Goal: Task Accomplishment & Management: Manage account settings

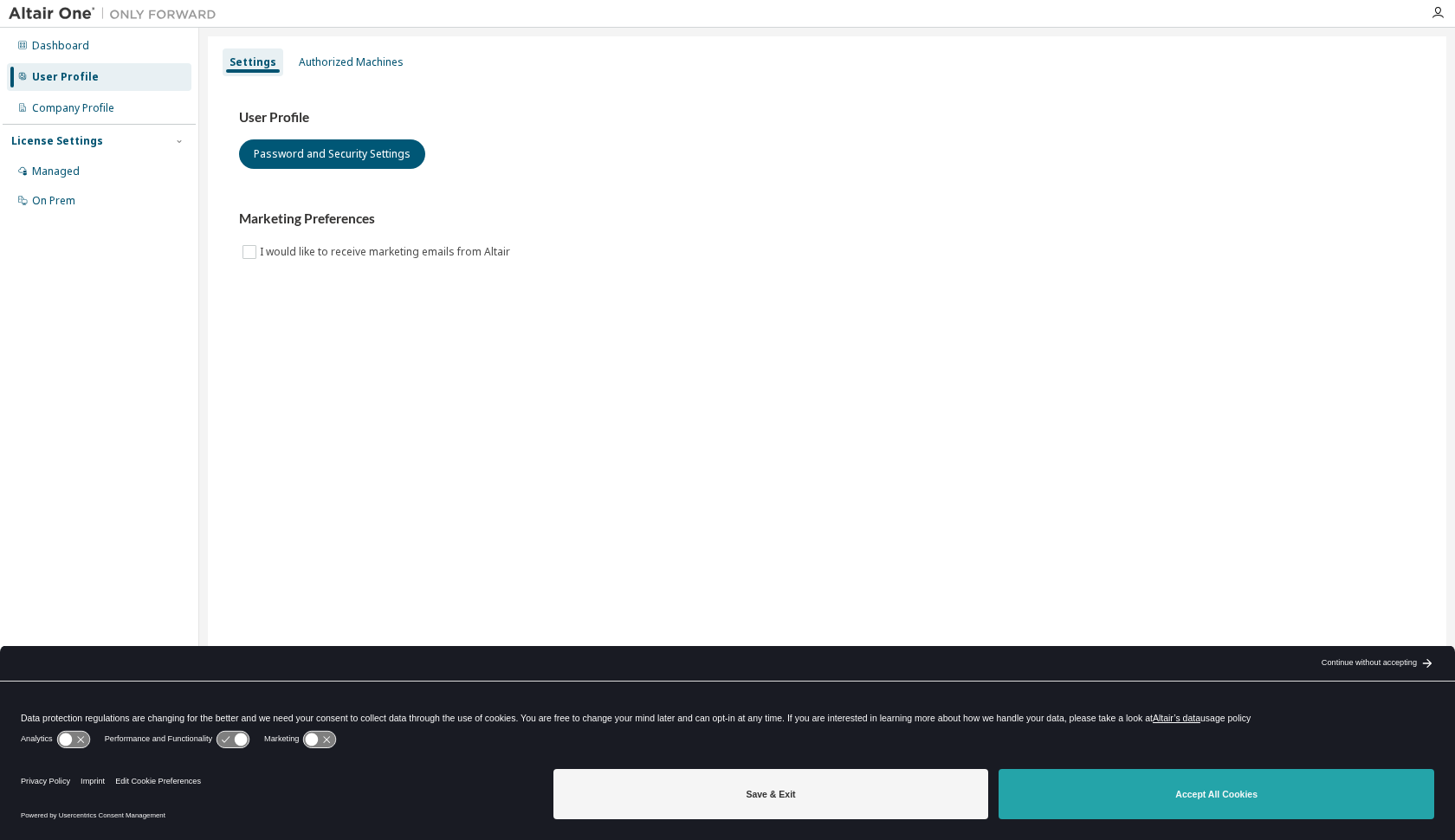
click at [1146, 789] on button "Accept All Cookies" at bounding box center [1216, 794] width 436 height 50
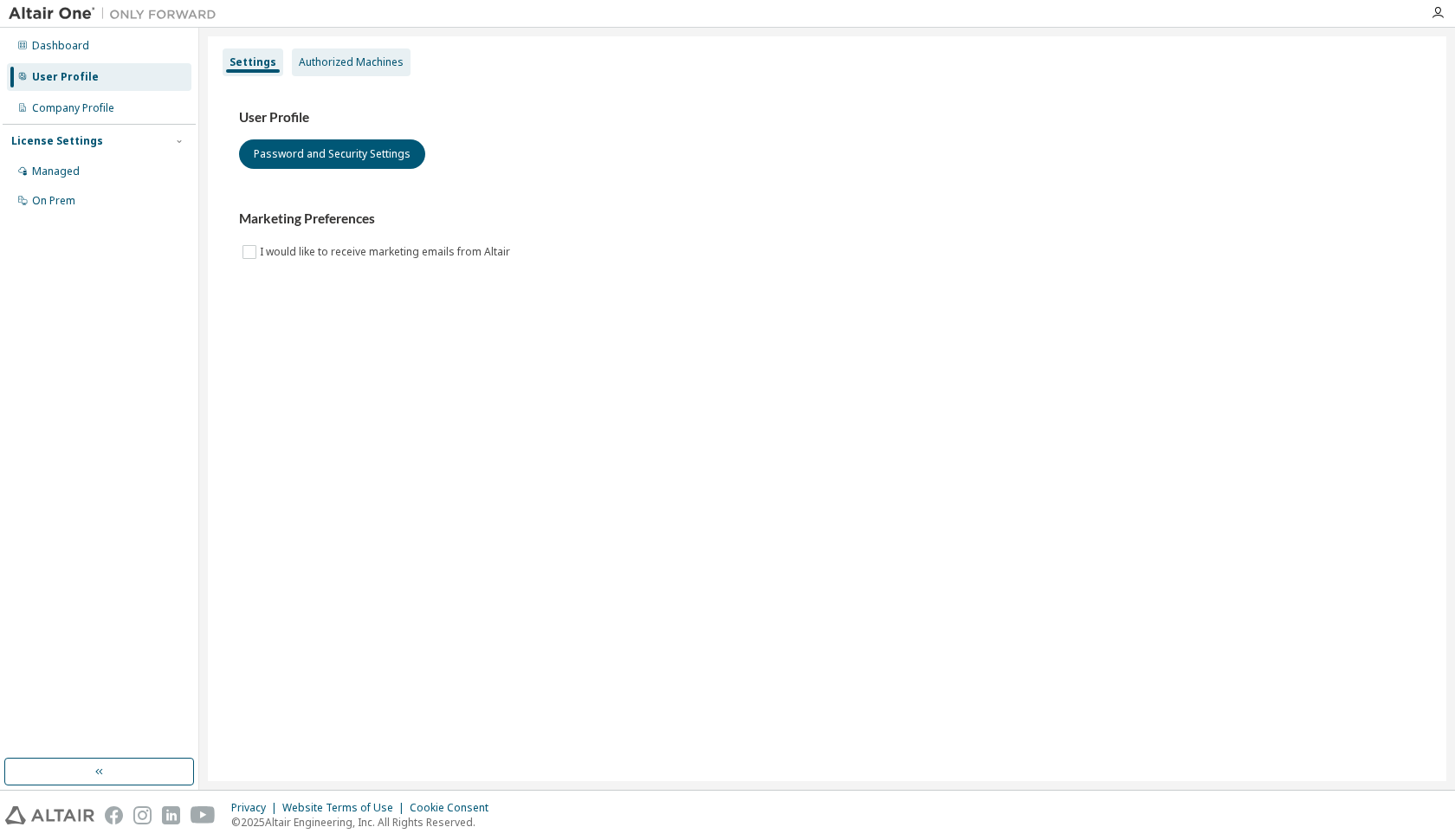
click at [355, 65] on div "Authorized Machines" at bounding box center [350, 63] width 105 height 14
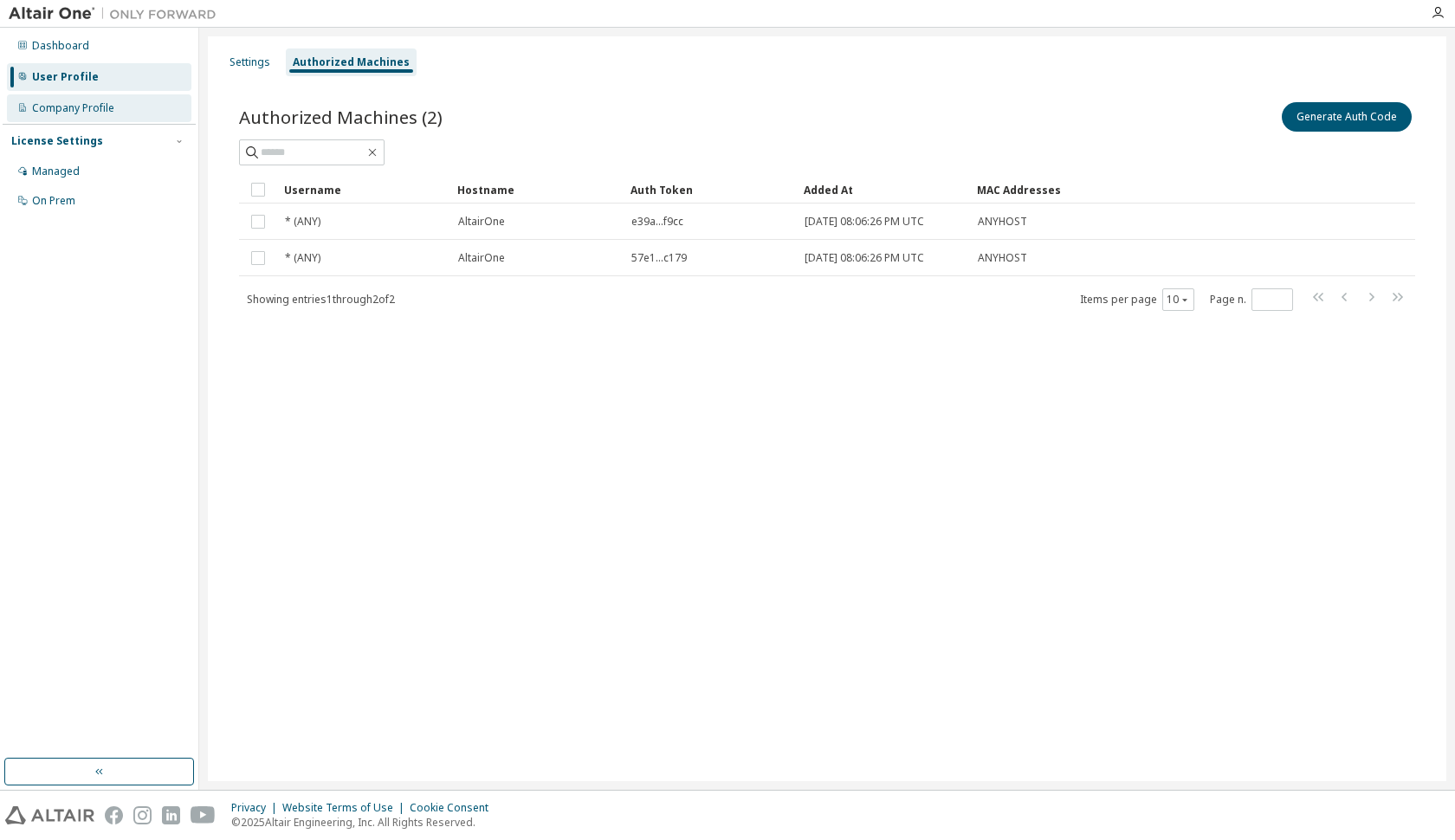
click at [99, 105] on div "Company Profile" at bounding box center [73, 108] width 82 height 14
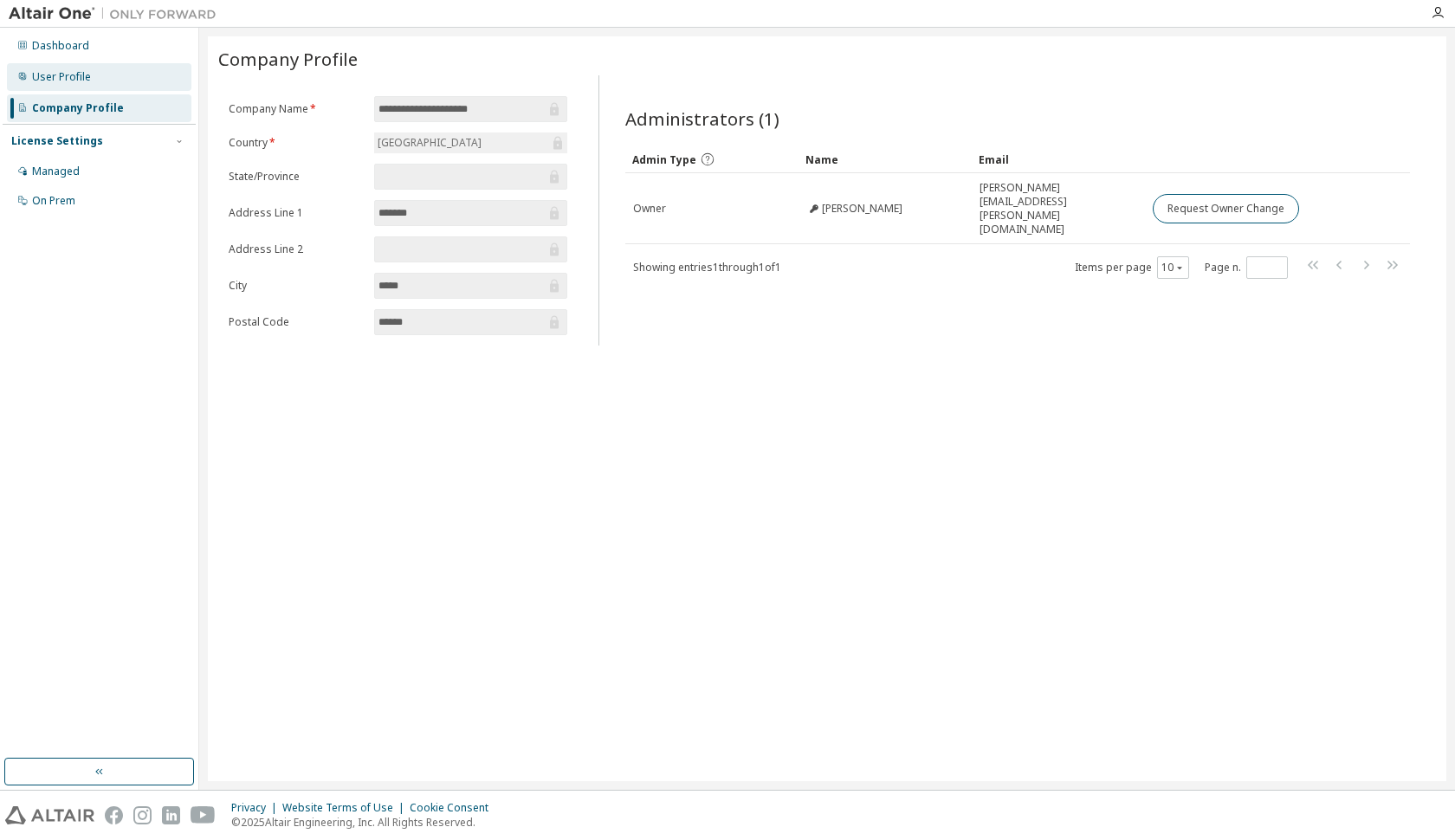
click at [98, 76] on div "User Profile" at bounding box center [99, 77] width 185 height 27
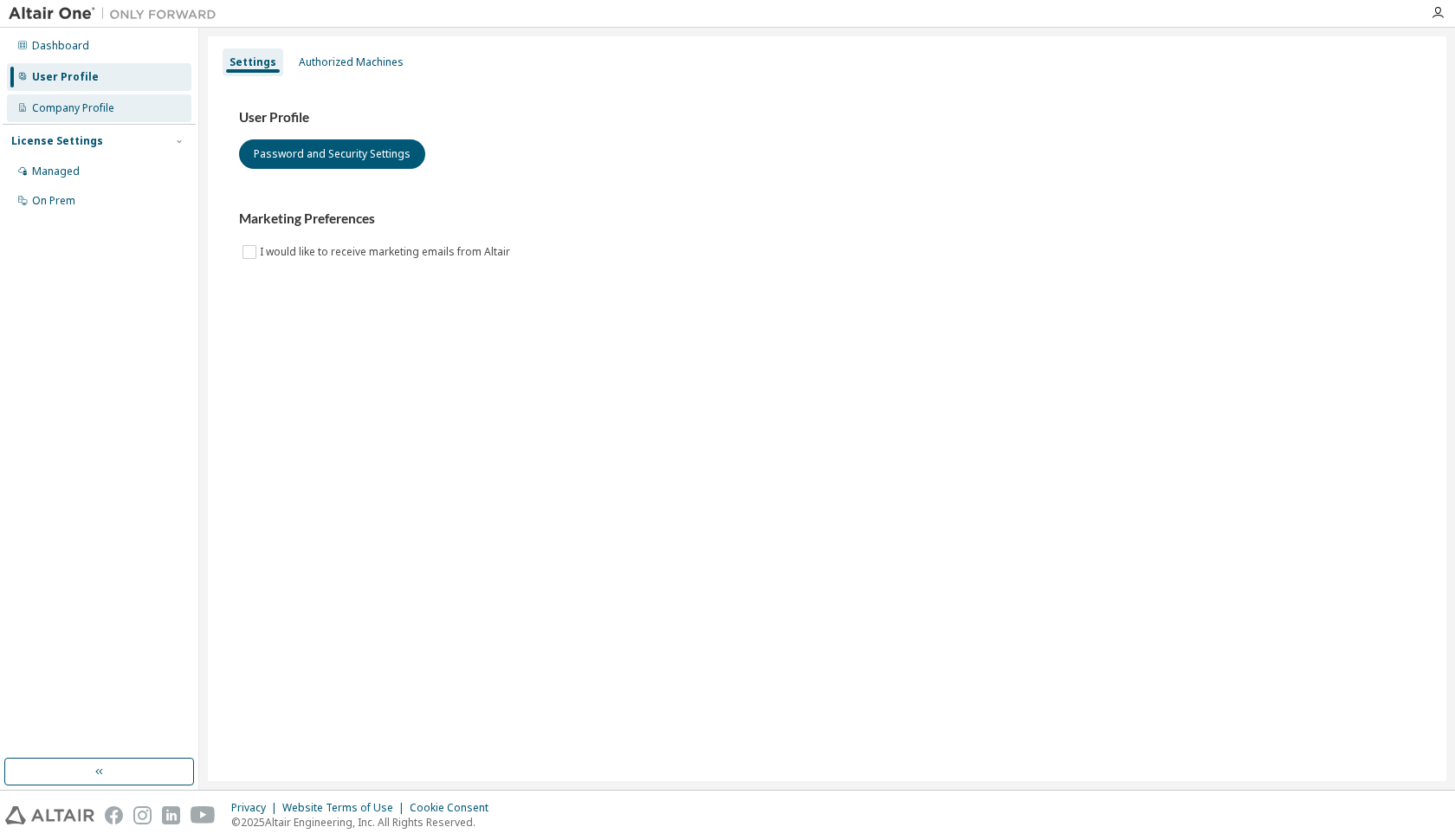
click at [87, 108] on div "Company Profile" at bounding box center [73, 108] width 82 height 14
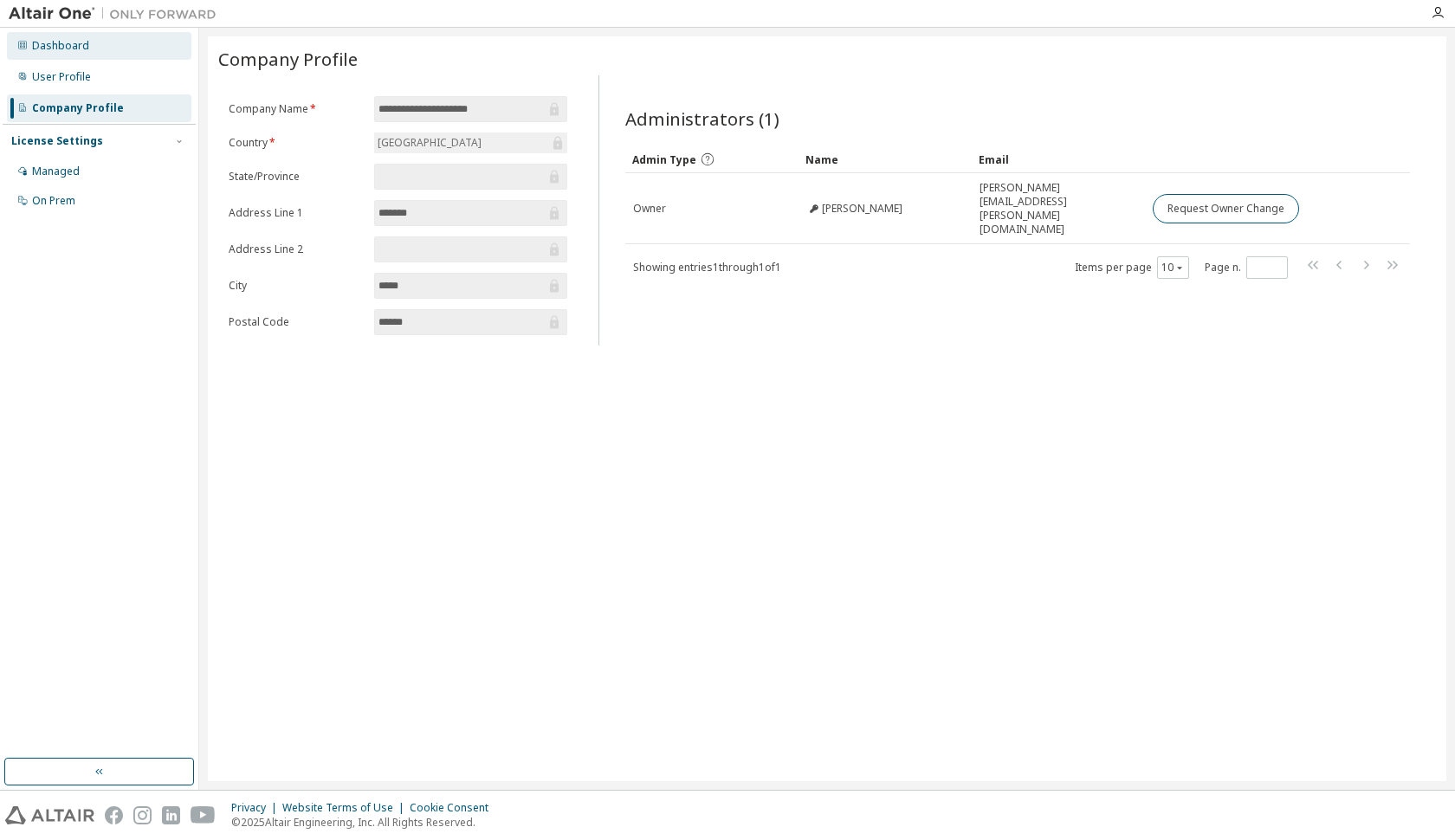
click at [80, 56] on div "Dashboard" at bounding box center [99, 45] width 185 height 27
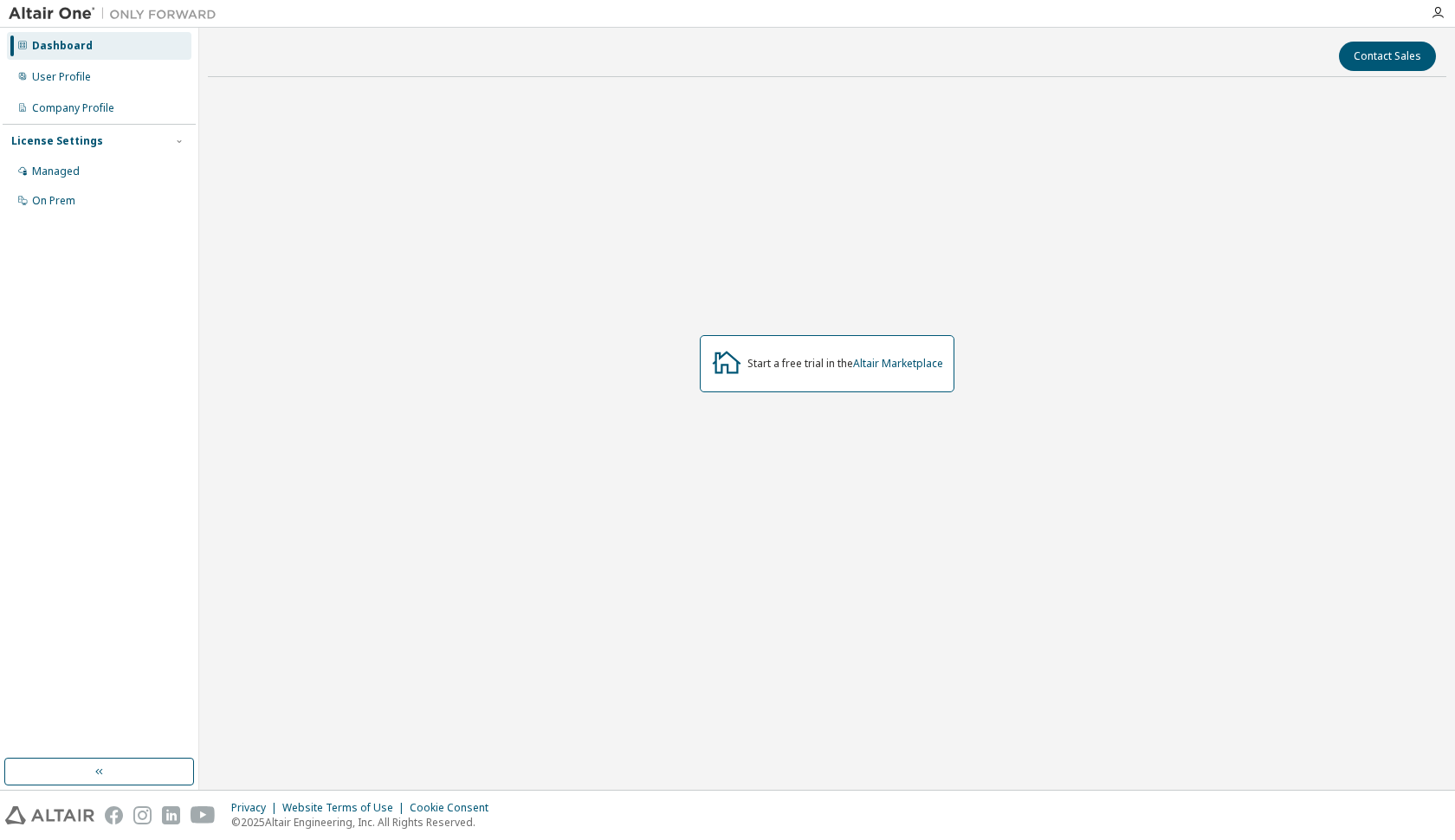
click at [76, 187] on div "Managed On Prem" at bounding box center [99, 186] width 193 height 57
click at [79, 167] on div "Managed" at bounding box center [99, 170] width 185 height 27
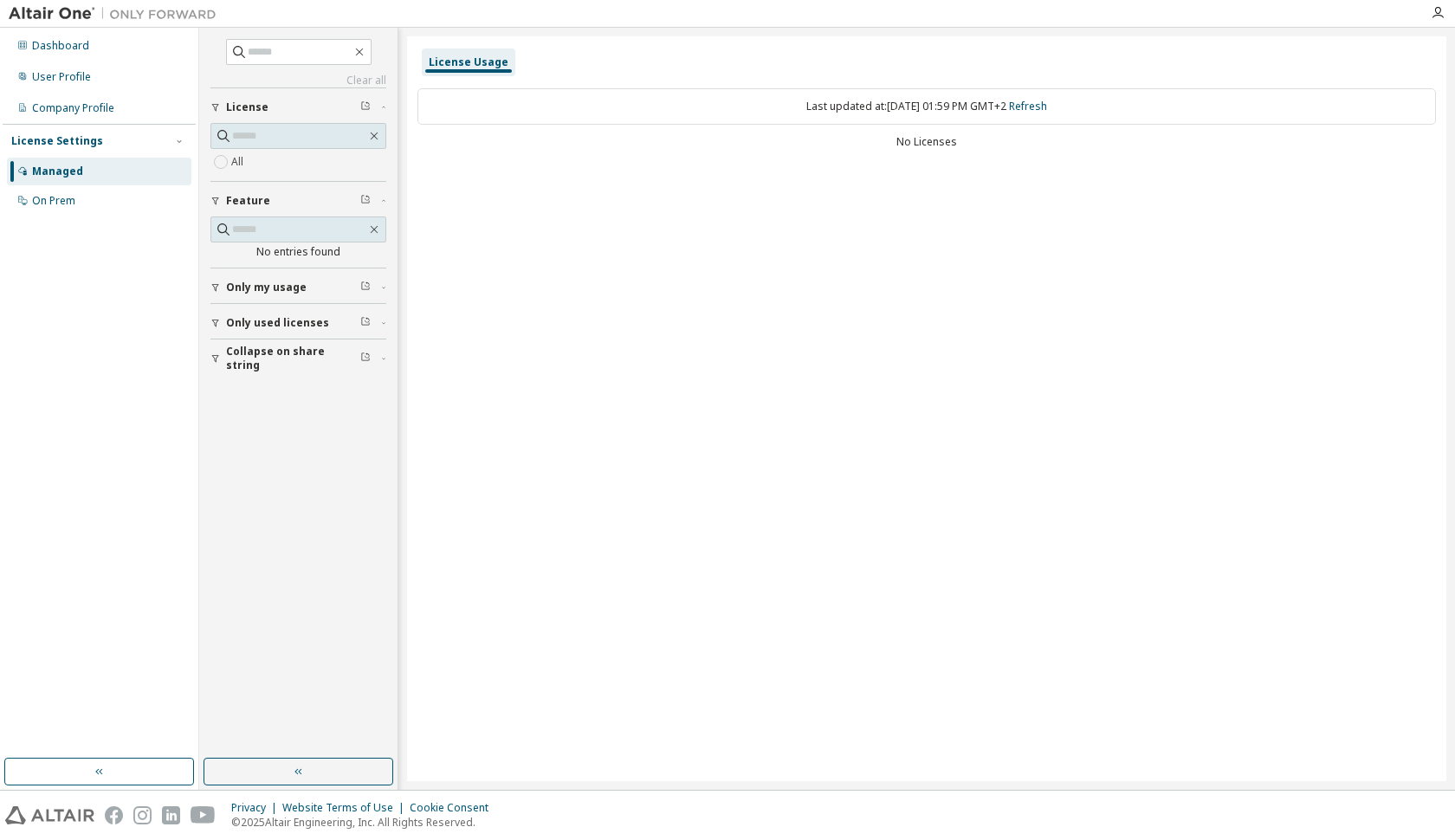
click at [274, 290] on span "Only my usage" at bounding box center [266, 287] width 81 height 14
click at [275, 368] on span "Only used licenses" at bounding box center [278, 373] width 103 height 14
click at [240, 402] on label "Yes" at bounding box center [242, 400] width 21 height 21
click at [276, 467] on div "Clear all Collapse on share string Only used licenses Yes No Only my usage Yes …" at bounding box center [298, 393] width 193 height 725
click at [81, 201] on div "On Prem" at bounding box center [99, 200] width 185 height 27
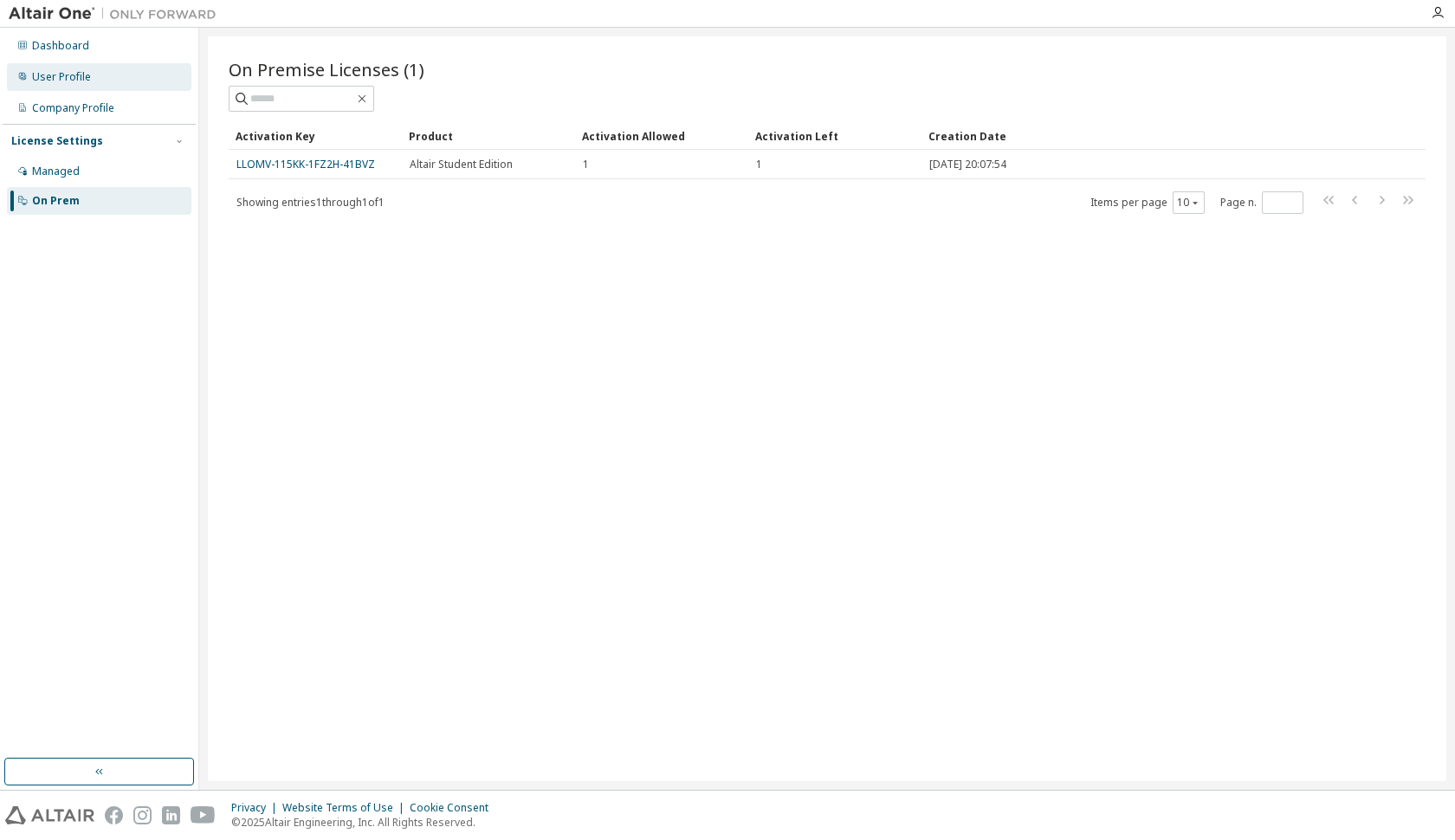
click at [88, 70] on div "User Profile" at bounding box center [62, 77] width 59 height 14
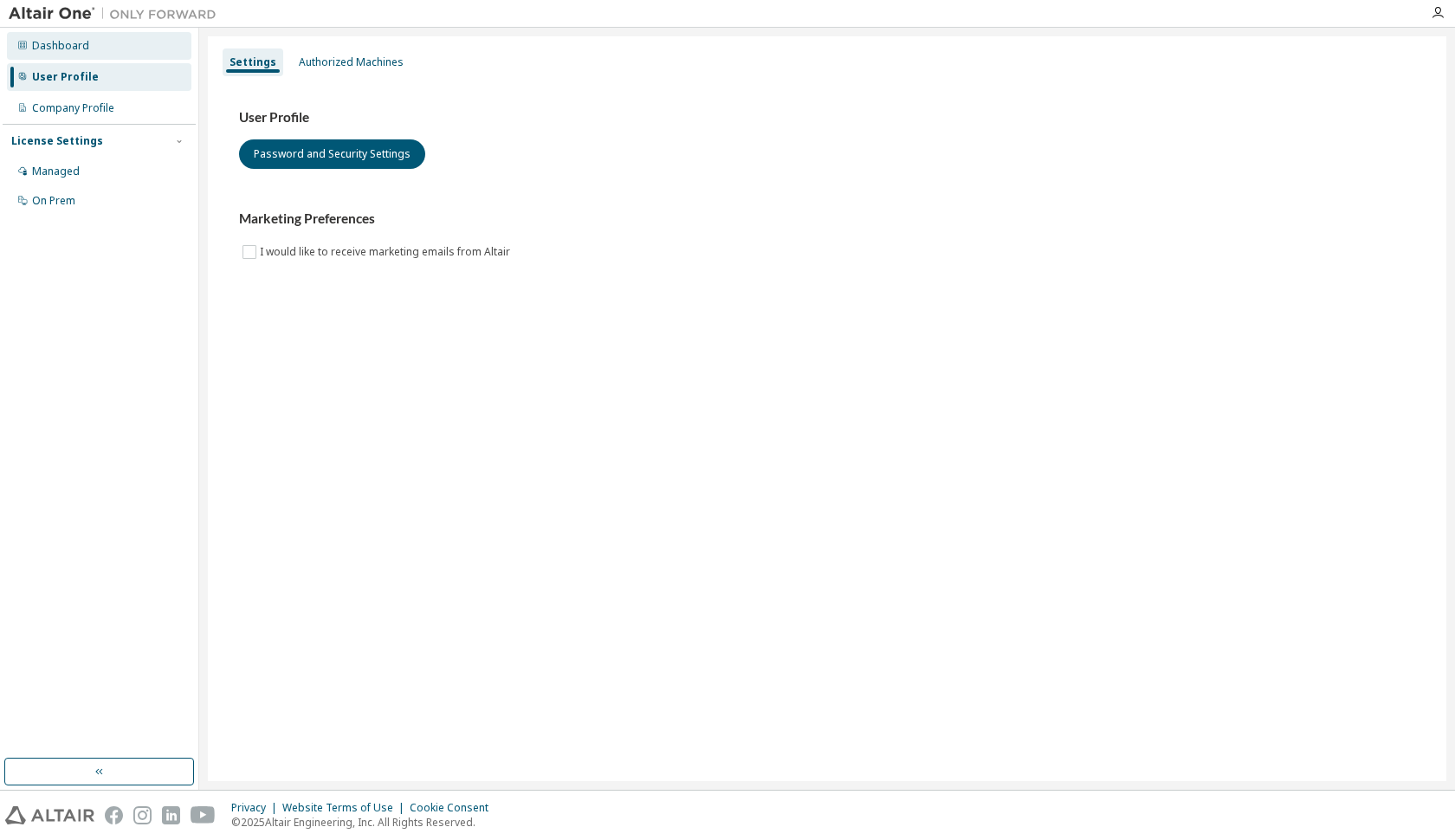
click at [88, 45] on div "Dashboard" at bounding box center [99, 45] width 185 height 27
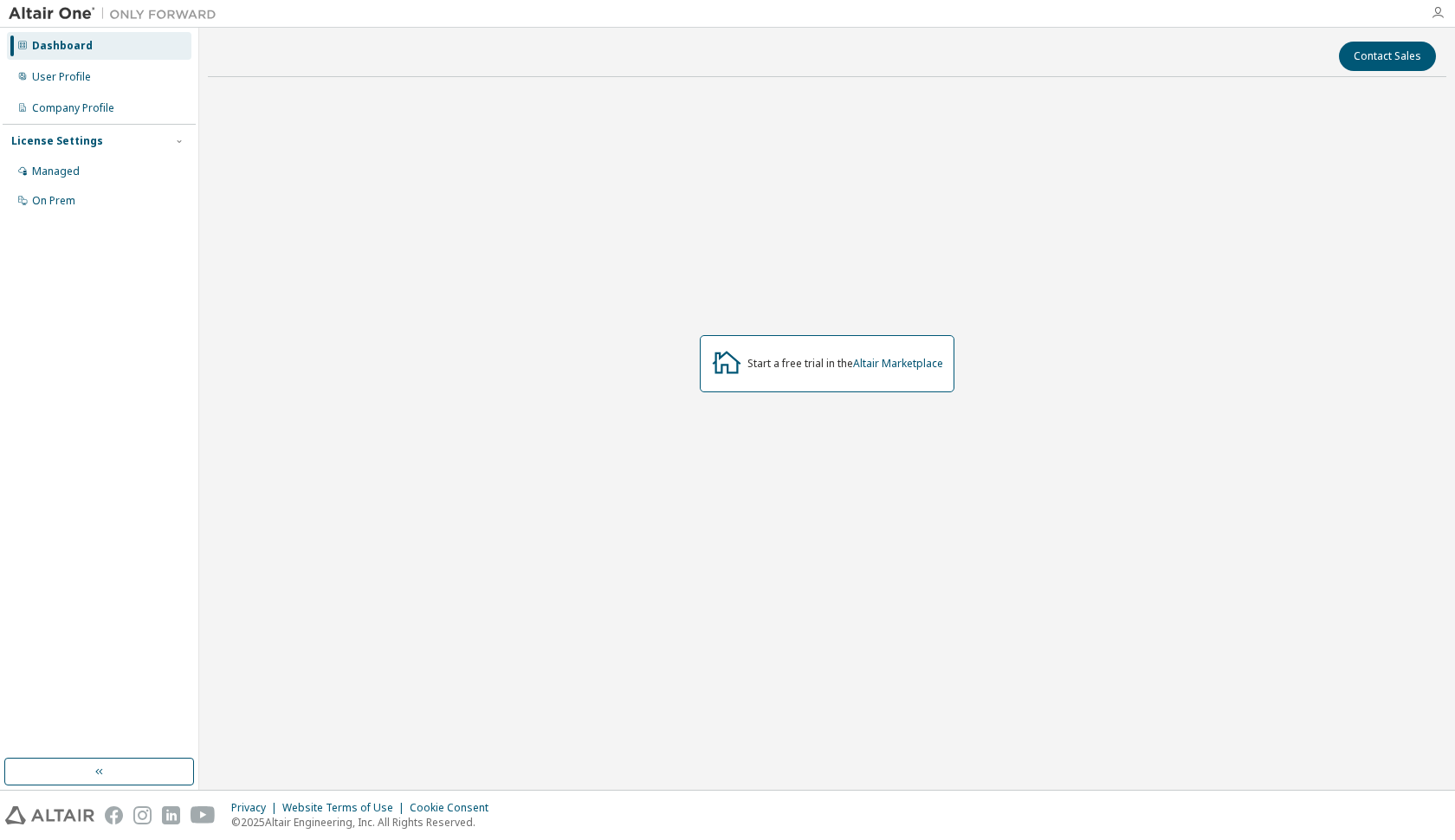
click at [1435, 8] on icon "button" at bounding box center [1437, 12] width 14 height 14
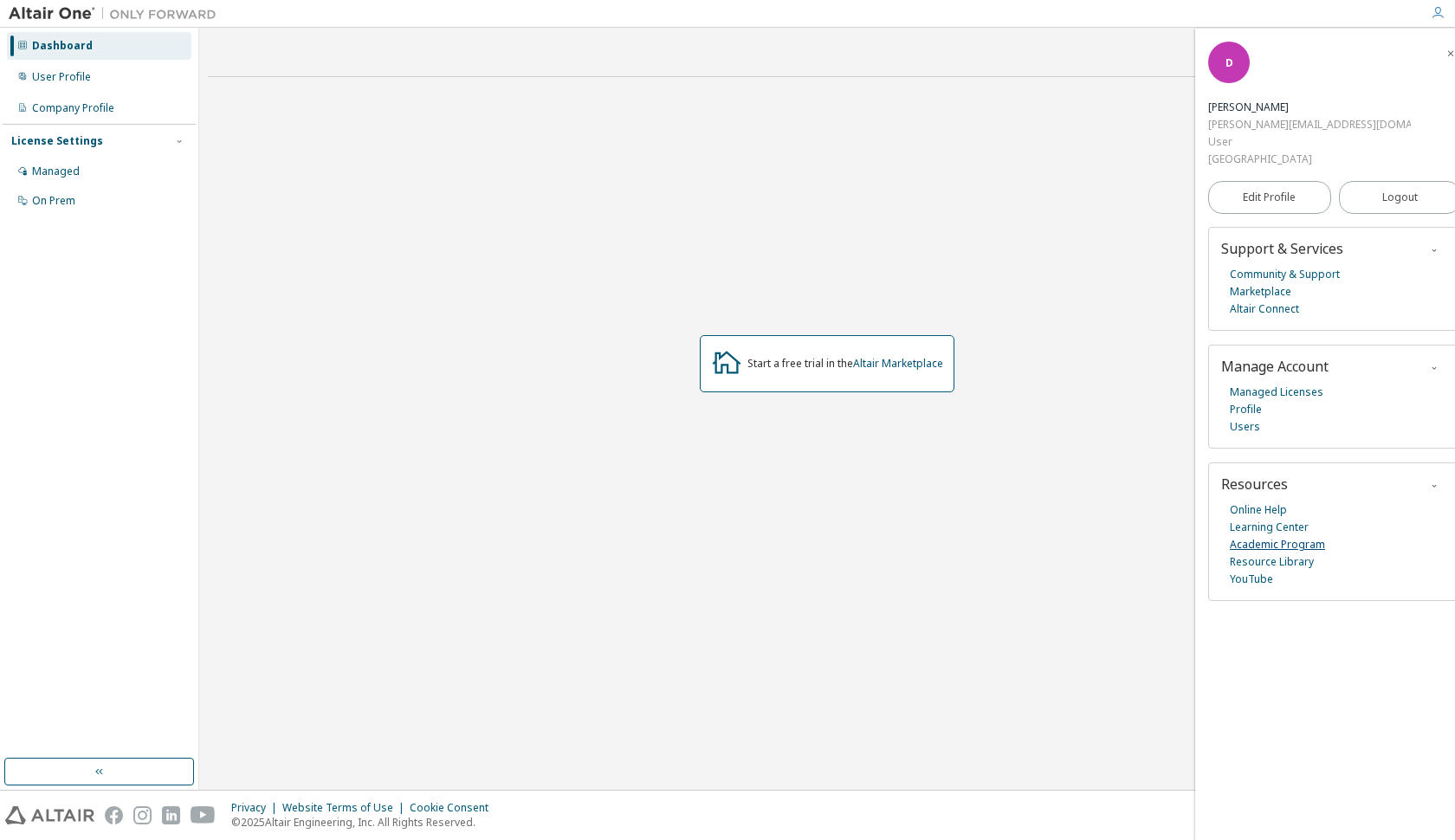
click at [1265, 536] on link "Academic Program" at bounding box center [1277, 545] width 96 height 17
click at [1276, 537] on link "Academic Program" at bounding box center [1277, 545] width 96 height 17
click at [1235, 194] on link "Edit Profile" at bounding box center [1269, 197] width 123 height 33
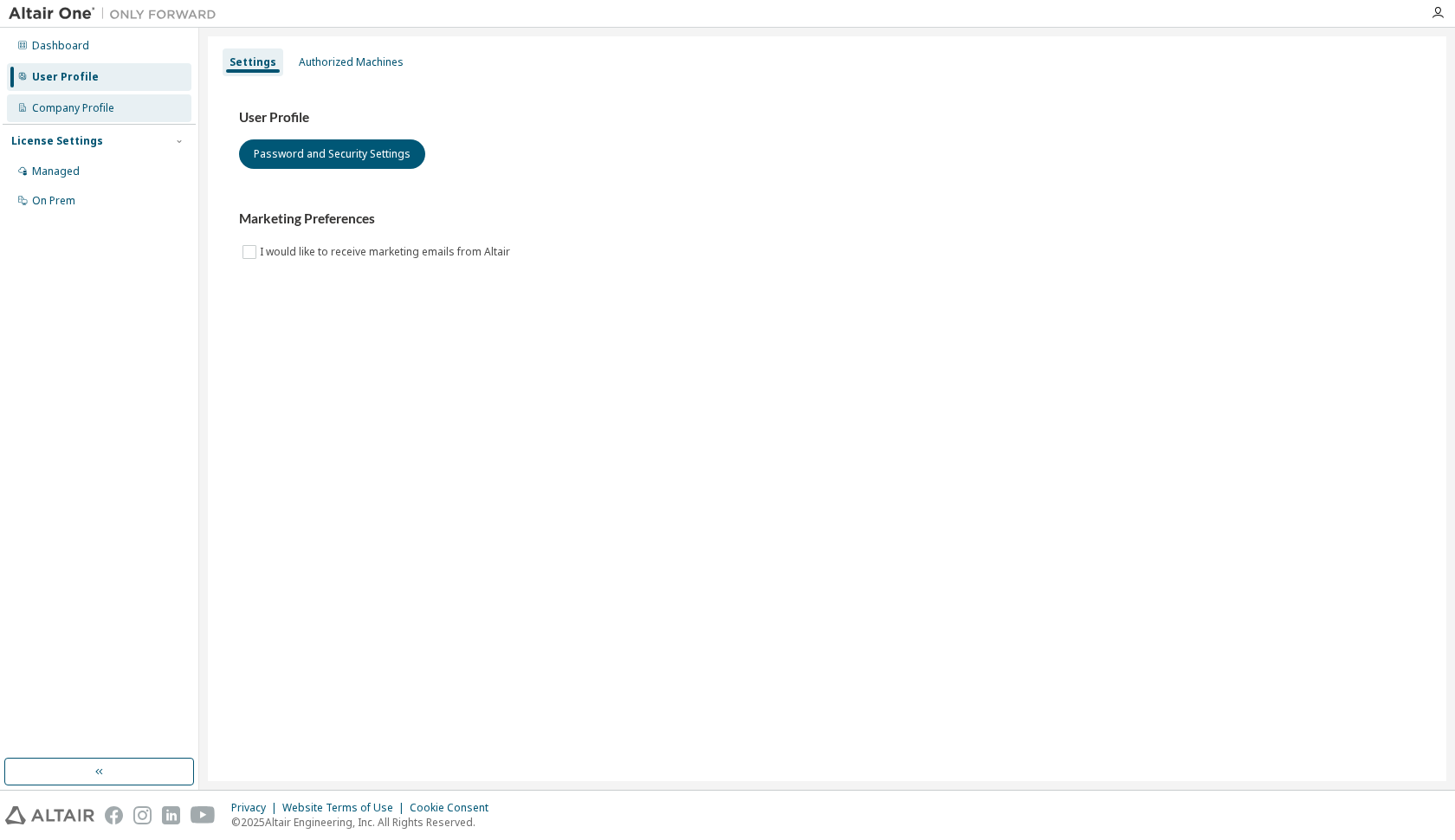
click at [113, 106] on div "Company Profile" at bounding box center [73, 108] width 82 height 14
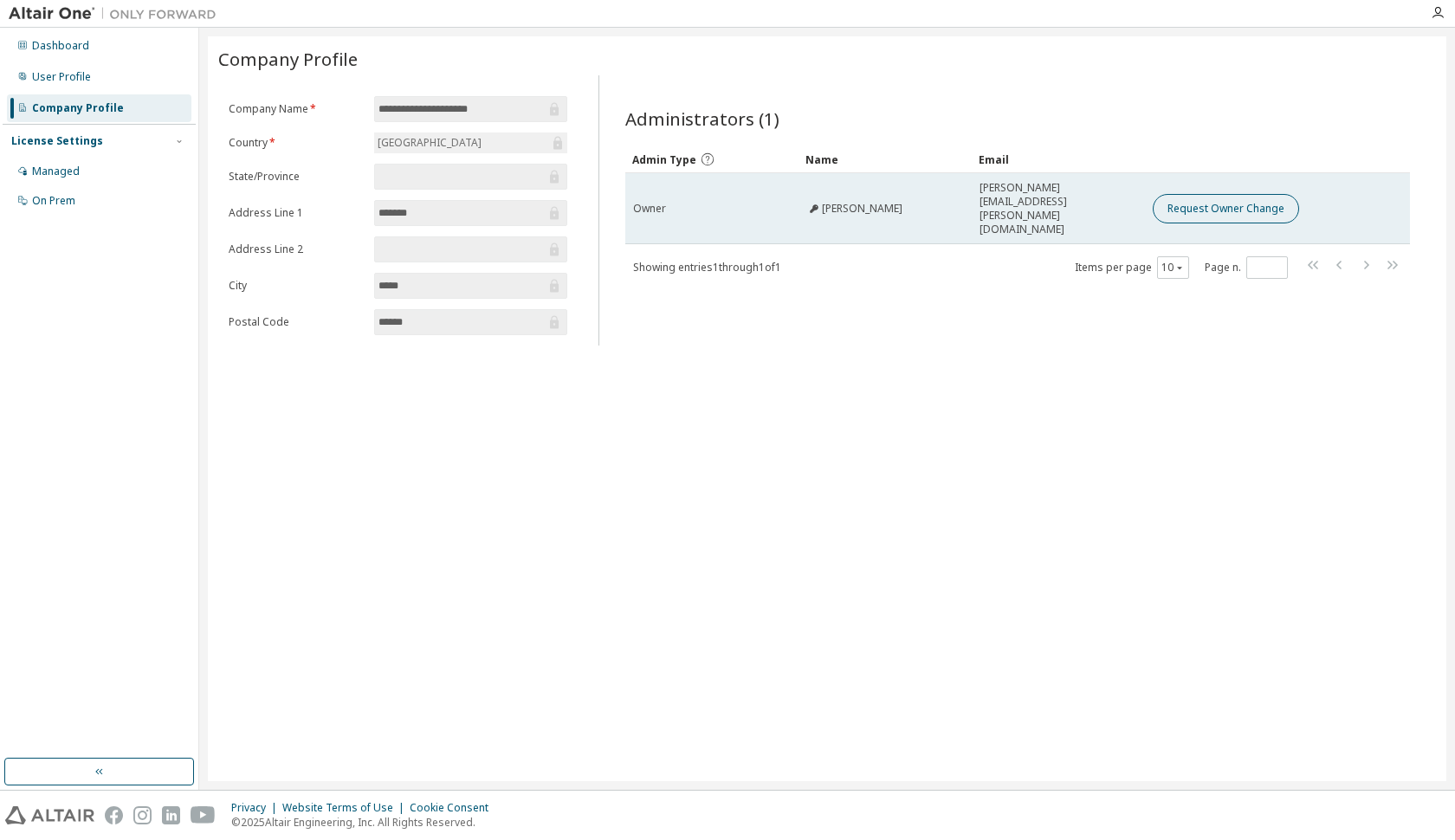
click at [1239, 194] on button "Request Owner Change" at bounding box center [1226, 208] width 147 height 29
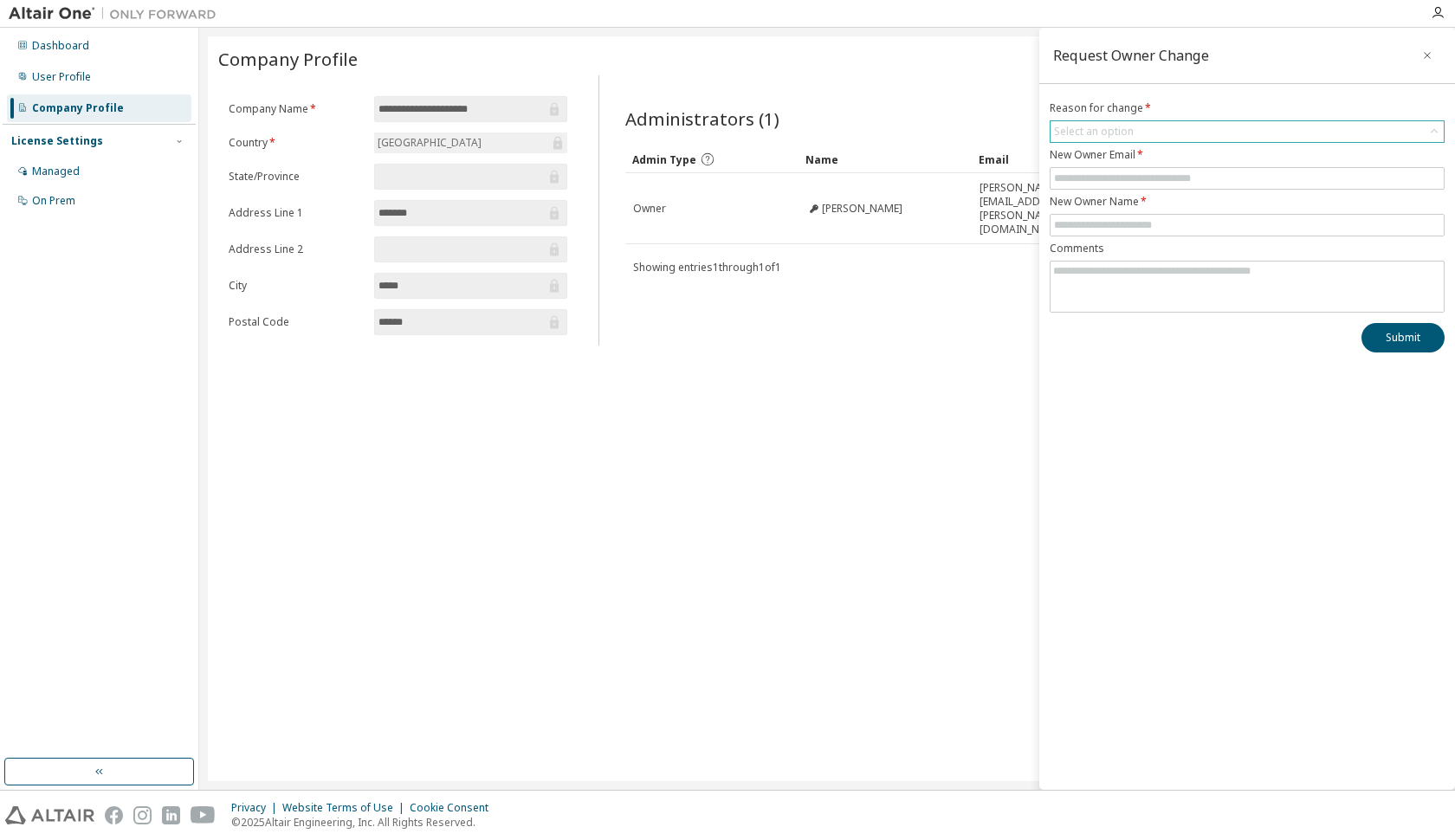
click at [1125, 130] on div "Select an option" at bounding box center [1094, 132] width 80 height 14
click at [986, 254] on div "Administrators (1) Clear Load Save Save As Field Operator Value Select filter S…" at bounding box center [1017, 216] width 827 height 259
click at [976, 294] on div "Administrators (1) Clear Load Save Save As Field Operator Value Select filter S…" at bounding box center [1017, 216] width 827 height 259
click at [1430, 57] on icon "button" at bounding box center [1427, 55] width 12 height 14
